Goal: Participate in discussion: Engage in conversation with other users on a specific topic

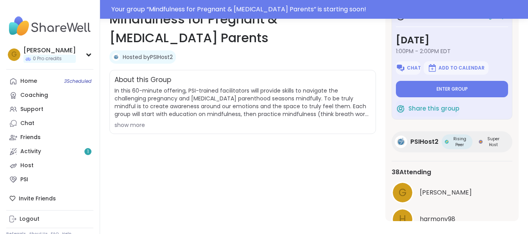
drag, startPoint x: 0, startPoint y: 0, endPoint x: 140, endPoint y: 124, distance: 186.6
click at [140, 124] on div "show more" at bounding box center [242, 125] width 256 height 8
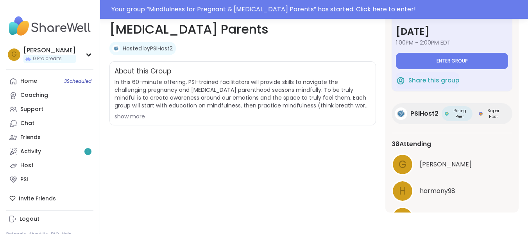
scroll to position [141, 0]
click at [132, 120] on div "About this Group In this 60-minute offering, PSI-trained facilitators will prov…" at bounding box center [242, 93] width 267 height 64
click at [132, 118] on div "show more" at bounding box center [242, 116] width 256 height 8
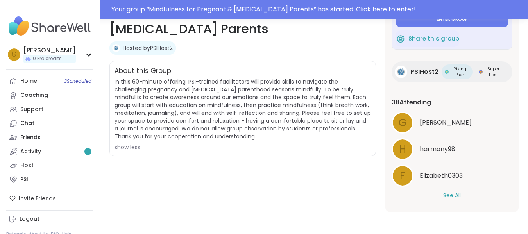
scroll to position [39, 0]
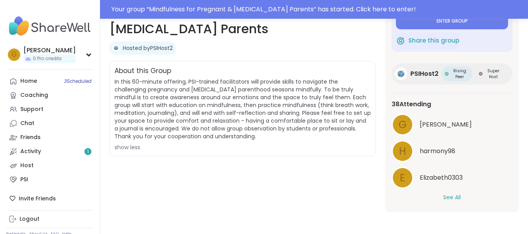
click at [443, 194] on button "See All" at bounding box center [452, 197] width 18 height 8
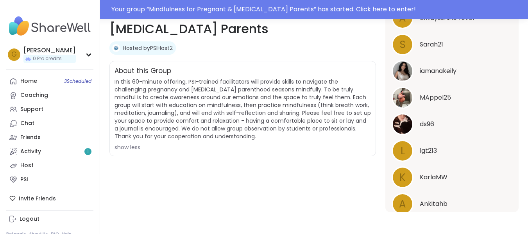
scroll to position [251, 0]
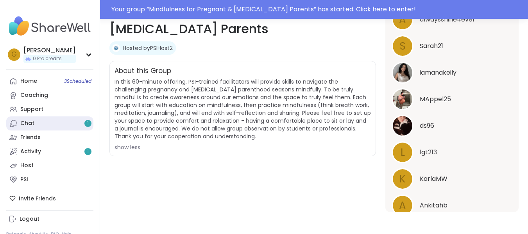
click at [58, 125] on link "Chat 1" at bounding box center [49, 123] width 87 height 14
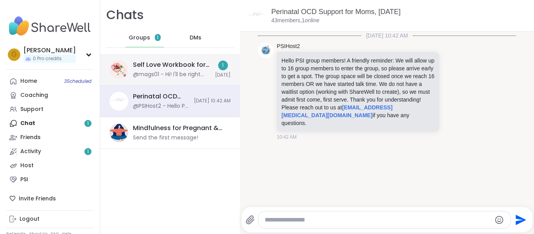
click at [165, 71] on div "@mags01 - Hi! I'll be right back!" at bounding box center [171, 75] width 77 height 8
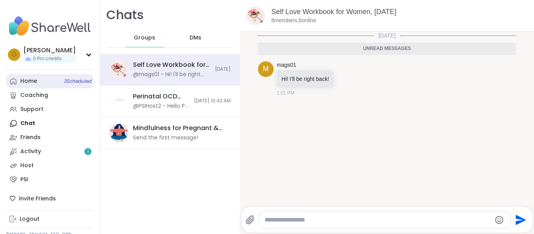
click at [42, 84] on link "Home 3 Scheduled" at bounding box center [49, 81] width 87 height 14
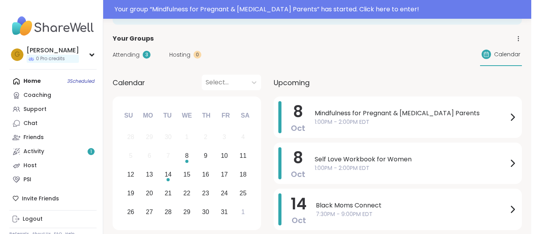
scroll to position [36, 0]
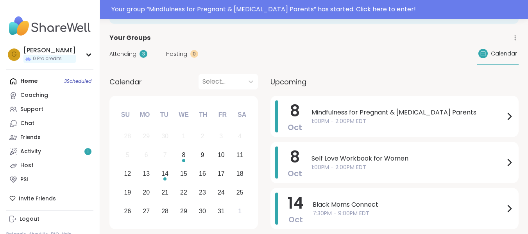
click at [333, 123] on span "1:00PM - 2:00PM EDT" at bounding box center [407, 121] width 193 height 8
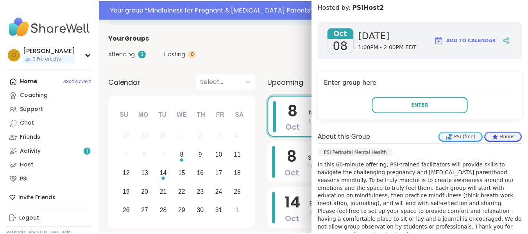
scroll to position [108, 0]
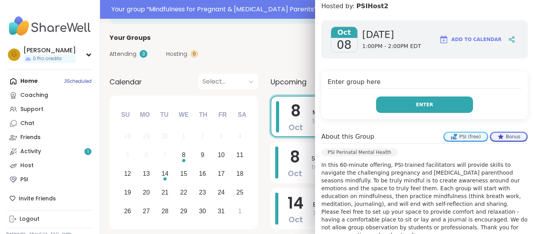
click at [419, 109] on button "Enter" at bounding box center [424, 105] width 97 height 16
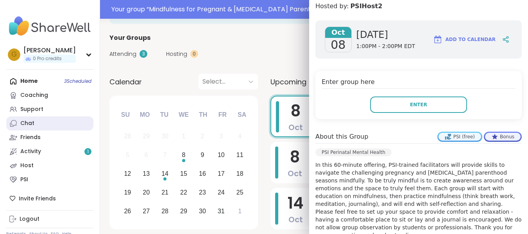
click at [47, 123] on link "Chat" at bounding box center [49, 123] width 87 height 14
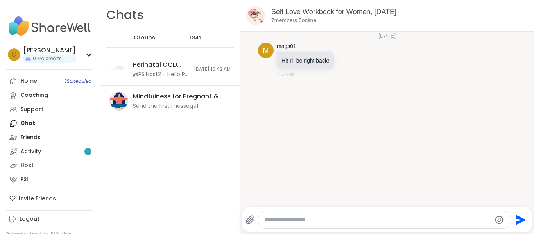
click at [286, 219] on textarea "Type your message" at bounding box center [378, 220] width 227 height 8
type textarea "**********"
click at [45, 84] on link "Home 3 Scheduled" at bounding box center [49, 81] width 87 height 14
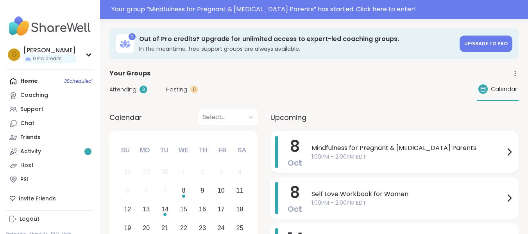
click at [348, 158] on span "1:00PM - 2:00PM EDT" at bounding box center [407, 157] width 193 height 8
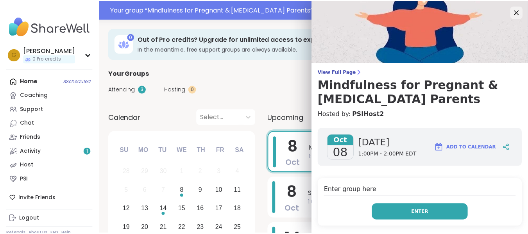
scroll to position [29, 0]
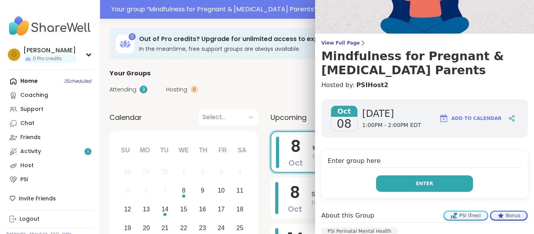
click at [396, 182] on button "Enter" at bounding box center [424, 183] width 97 height 16
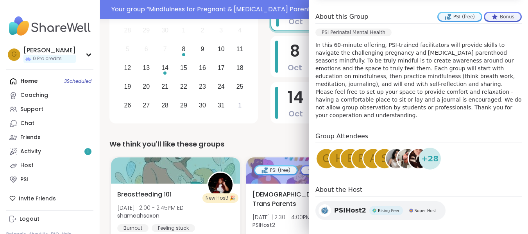
scroll to position [247, 0]
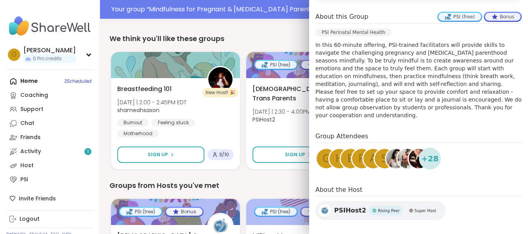
click at [430, 157] on div "+ 28" at bounding box center [430, 159] width 22 height 22
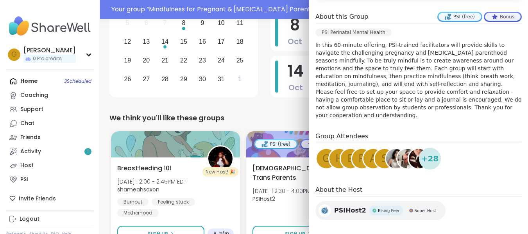
scroll to position [0, 0]
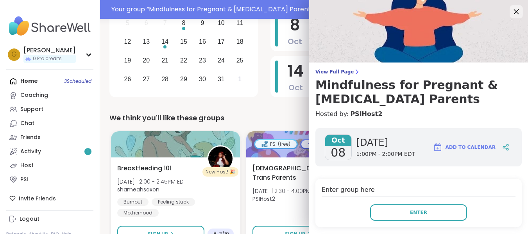
click at [512, 16] on icon at bounding box center [516, 12] width 10 height 10
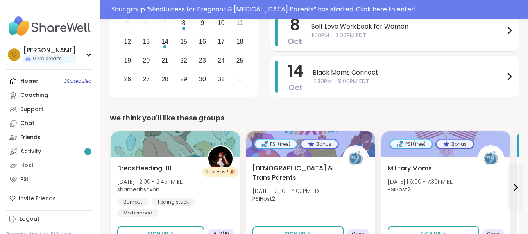
scroll to position [90, 0]
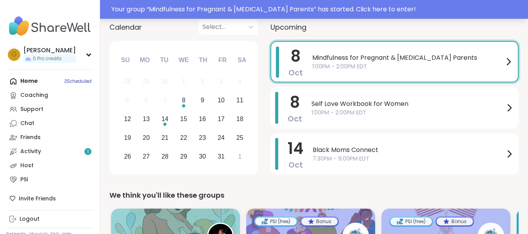
click at [368, 10] on div "Your group “ Mindfulness for Pregnant & Postpartum Parents ” has started. Click…" at bounding box center [317, 9] width 412 height 9
